Goal: Information Seeking & Learning: Learn about a topic

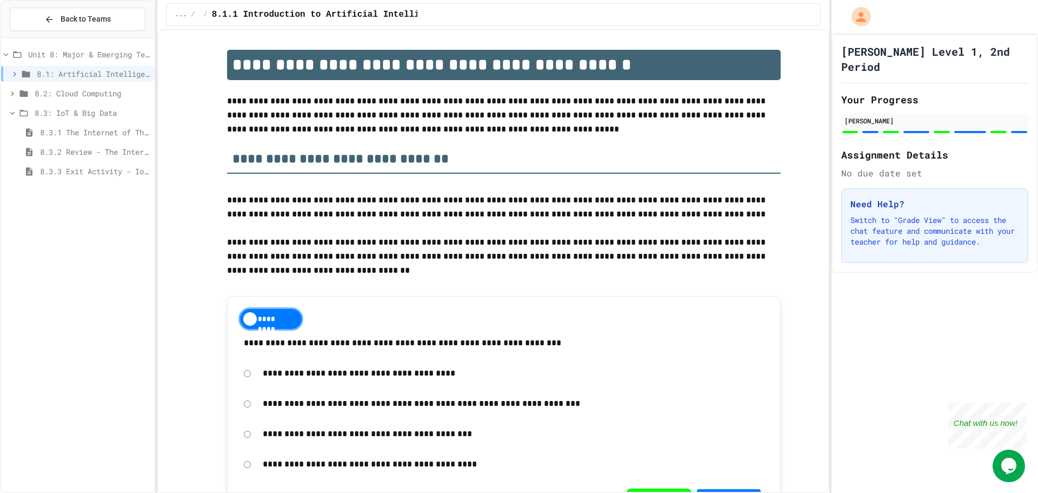
click at [769, 393] on div "**********" at bounding box center [504, 411] width 554 height 231
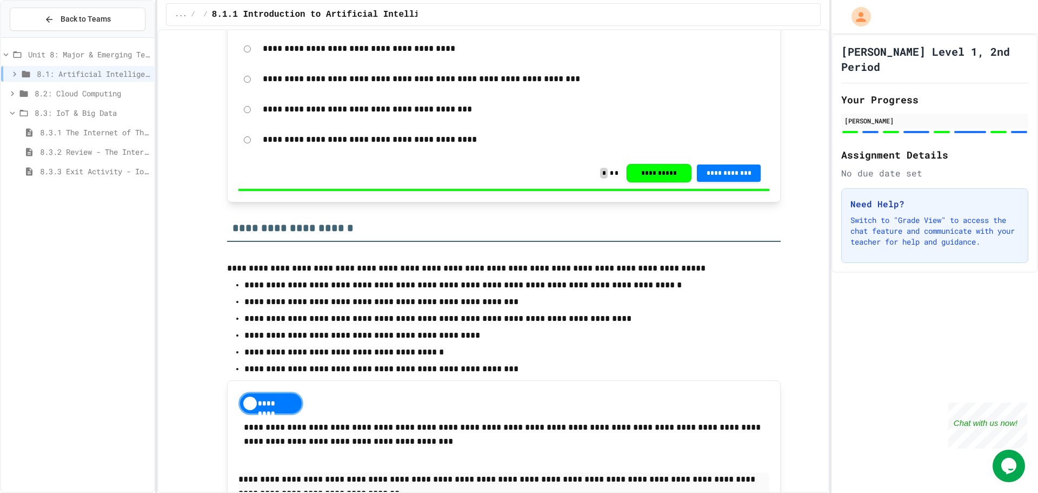
click at [85, 162] on div "8.3.2 Review - The Internet of Things and Big Data" at bounding box center [77, 153] width 153 height 19
click at [90, 176] on span "8.3.3 Exit Activity - IoT Data Detective Challenge" at bounding box center [95, 170] width 110 height 11
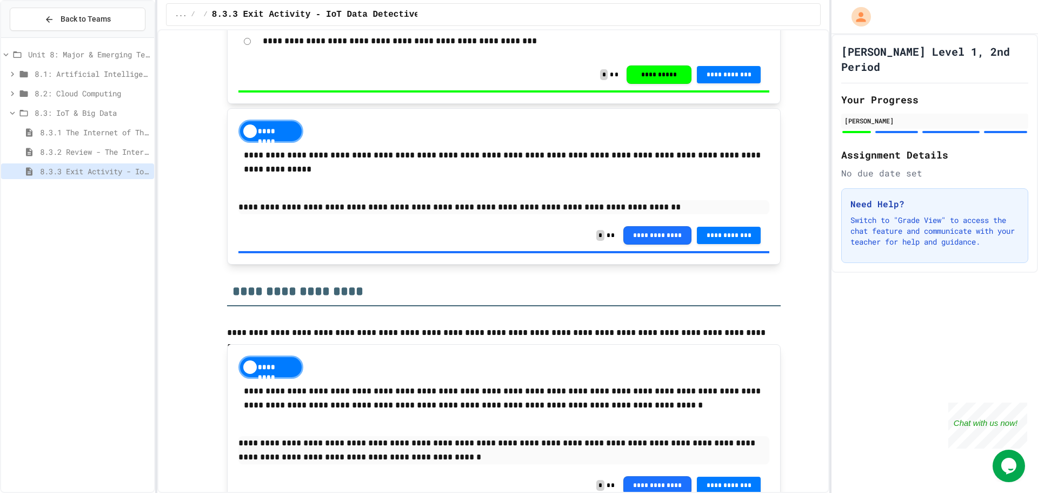
scroll to position [390, 0]
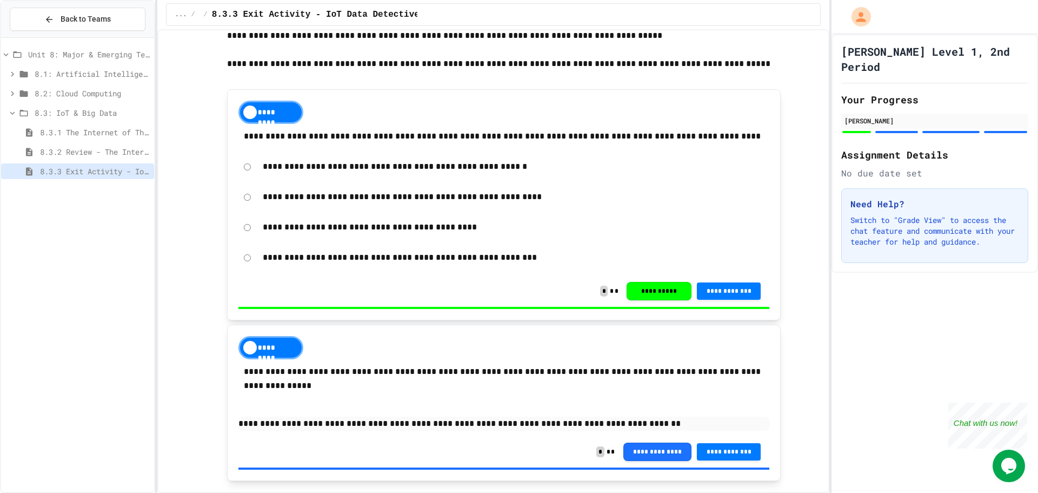
click at [115, 154] on span "8.3.2 Review - The Internet of Things and Big Data" at bounding box center [95, 151] width 110 height 11
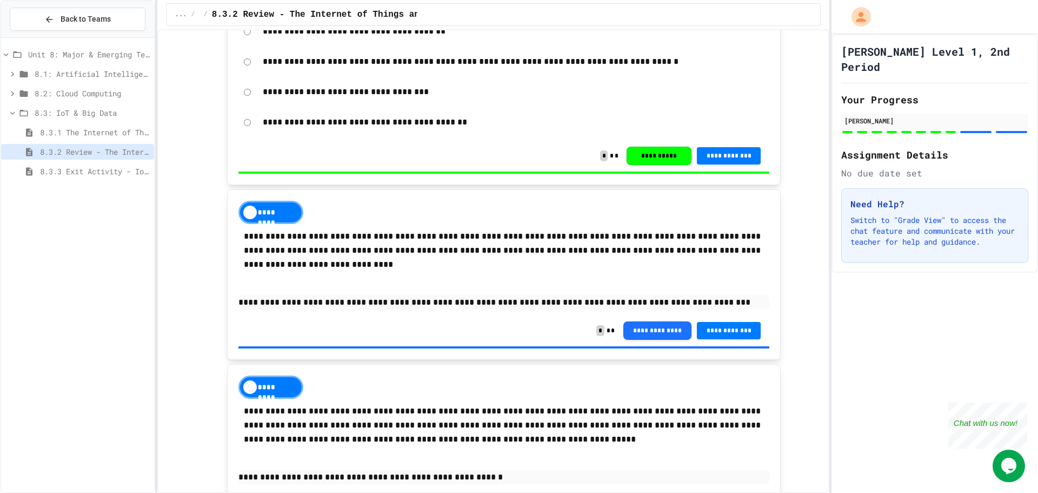
scroll to position [2078, 0]
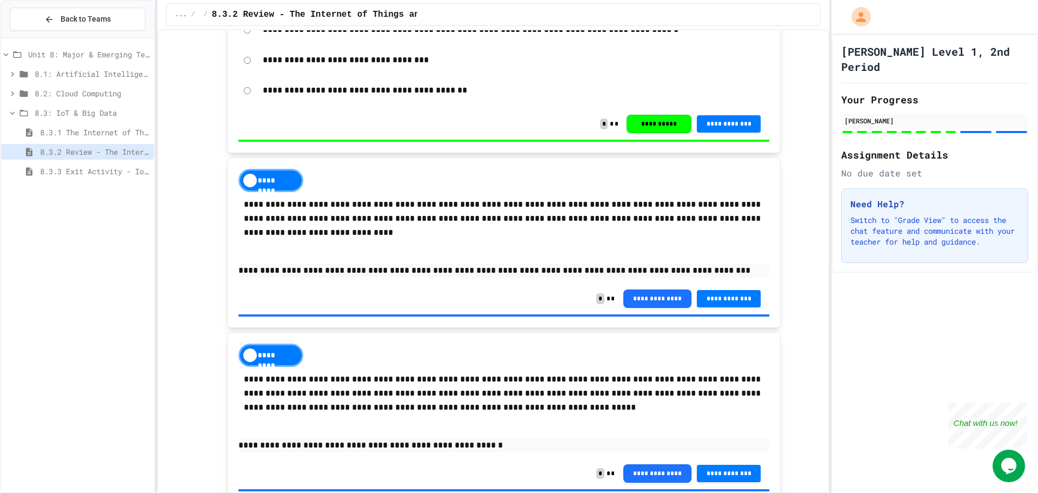
click at [98, 115] on span "8.3: IoT & Big Data" at bounding box center [92, 112] width 115 height 11
click at [102, 90] on span "8.2: Cloud Computing" at bounding box center [92, 93] width 115 height 11
click at [102, 95] on span "8.2: Cloud Computing" at bounding box center [92, 93] width 115 height 11
click at [102, 115] on span "8.3: IoT & Big Data" at bounding box center [93, 112] width 113 height 11
click at [101, 133] on span "8.3.1 The Internet of Things and Big Data: Our Connected Digital World" at bounding box center [95, 132] width 110 height 11
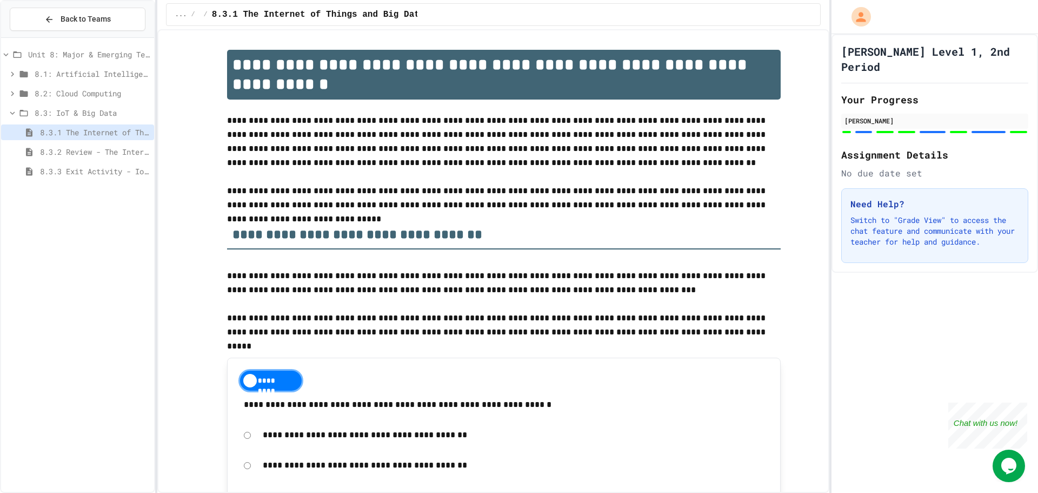
click at [110, 158] on div "8.3.2 Review - The Internet of Things and Big Data" at bounding box center [77, 152] width 153 height 16
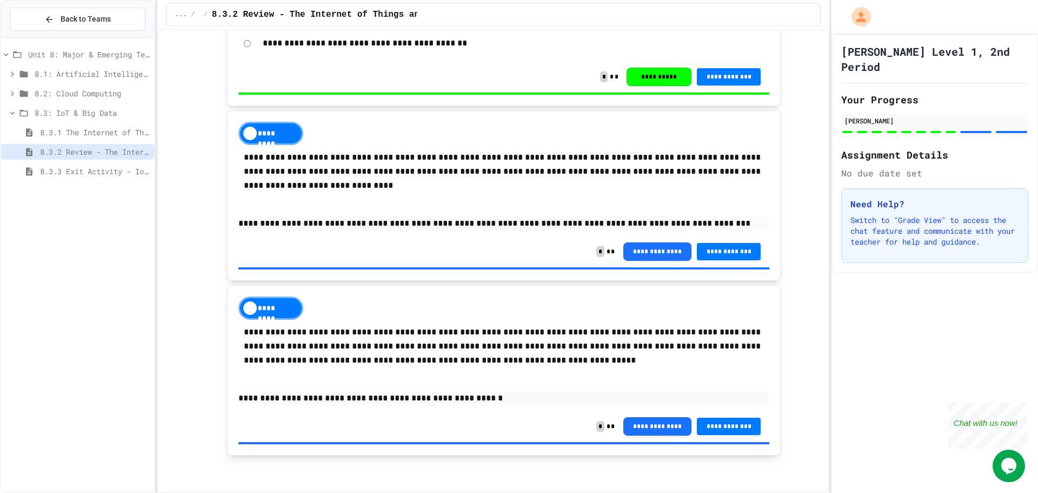
scroll to position [2126, 0]
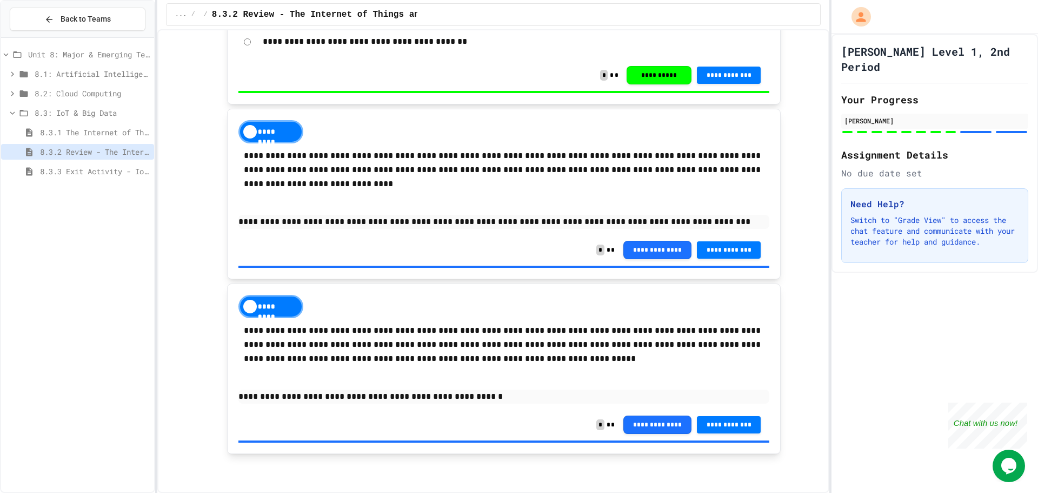
click at [112, 169] on span "8.3.3 Exit Activity - IoT Data Detective Challenge" at bounding box center [95, 170] width 110 height 11
